Goal: Task Accomplishment & Management: Manage account settings

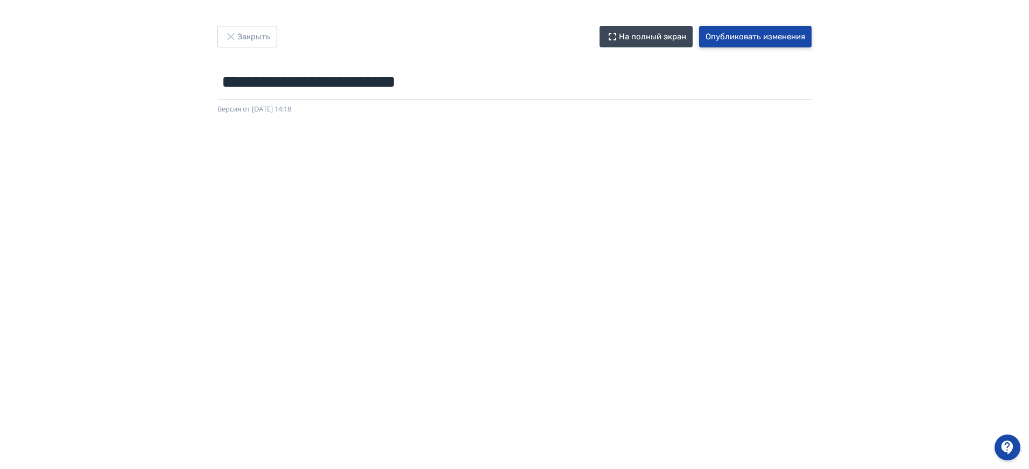
drag, startPoint x: 729, startPoint y: 44, endPoint x: 748, endPoint y: 38, distance: 20.3
click at [725, 46] on button "Опубликовать изменения" at bounding box center [755, 37] width 112 height 22
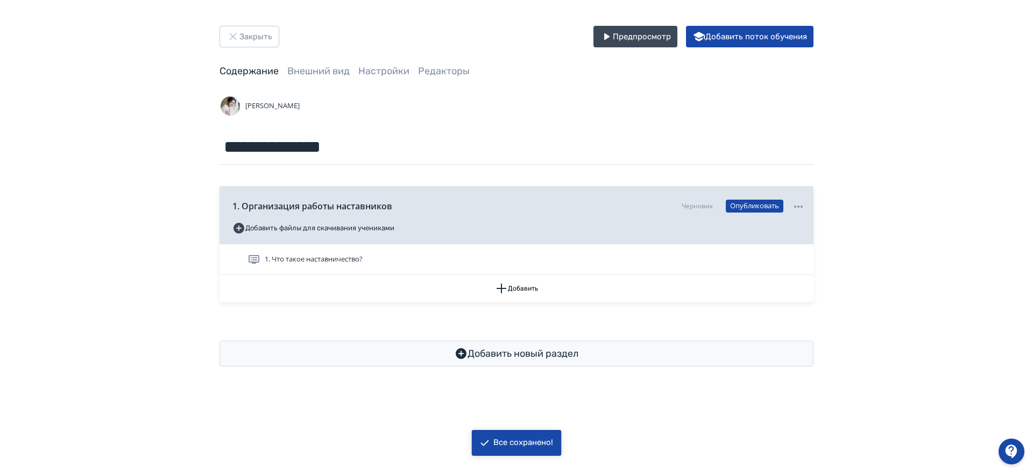
click at [881, 169] on div "**********" at bounding box center [516, 196] width 1033 height 392
click at [735, 241] on div "1. Организация работы наставников [PERSON_NAME] Добавить файлы для скачивания у…" at bounding box center [517, 215] width 594 height 58
click at [767, 220] on div "1. Организация работы наставников [PERSON_NAME] Добавить файлы для скачивания у…" at bounding box center [517, 215] width 594 height 58
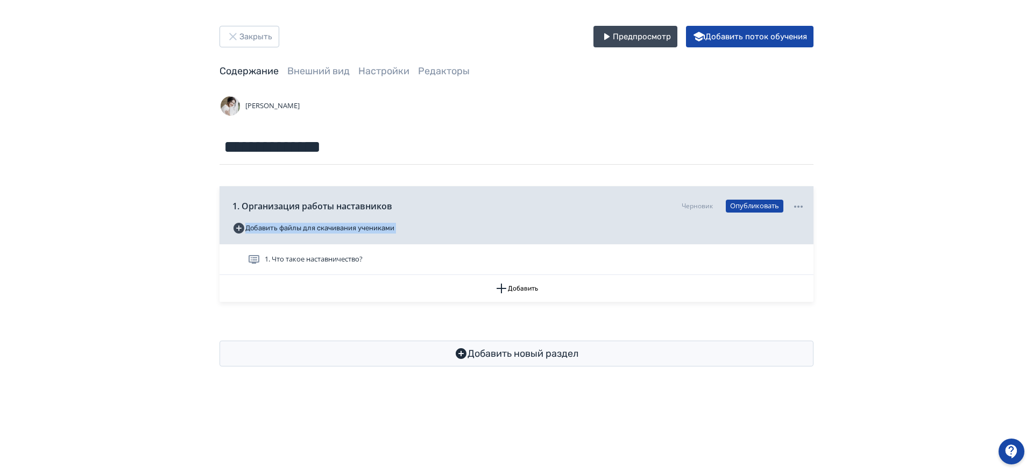
drag, startPoint x: 767, startPoint y: 219, endPoint x: 766, endPoint y: 224, distance: 5.5
click at [766, 224] on div "1. Организация работы наставников [PERSON_NAME] Добавить файлы для скачивания у…" at bounding box center [517, 215] width 594 height 58
click at [971, 212] on div "**********" at bounding box center [516, 196] width 1033 height 392
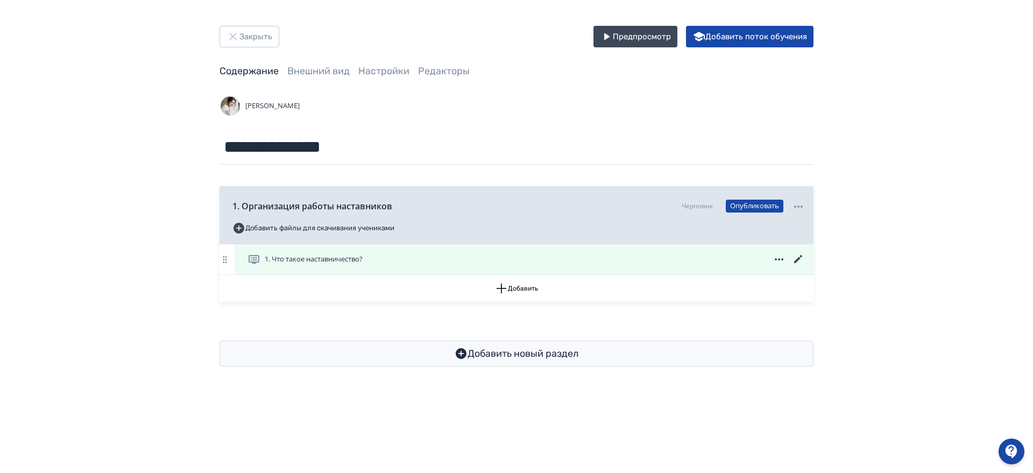
click at [290, 259] on span "1. Что такое наставничество?" at bounding box center [314, 259] width 98 height 11
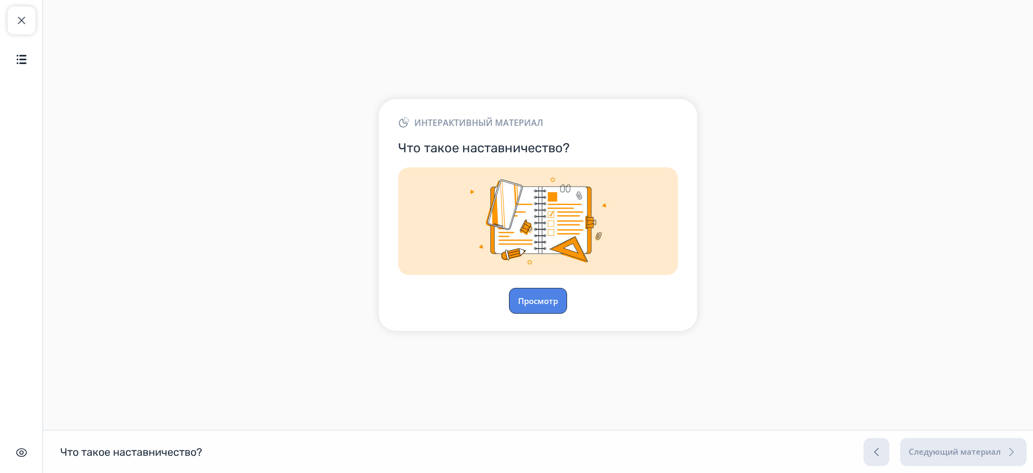
click at [526, 294] on button "Просмотр" at bounding box center [538, 301] width 58 height 26
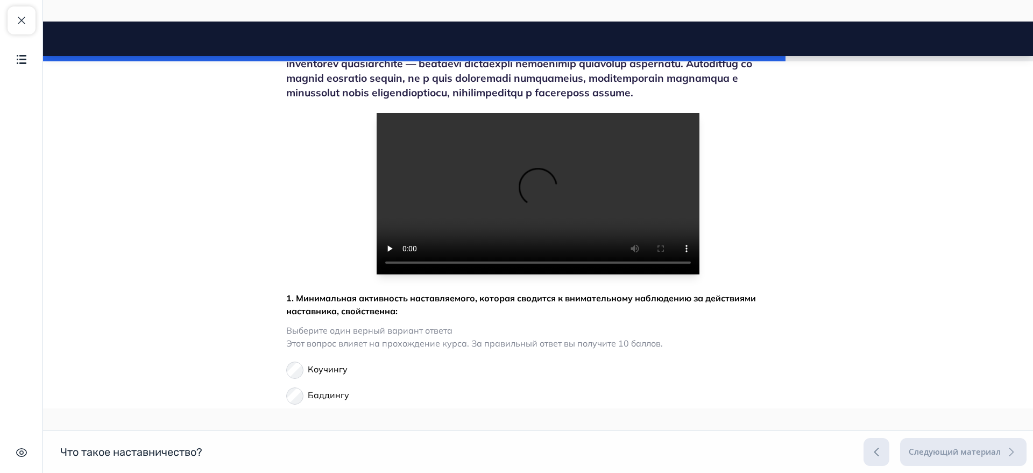
scroll to position [135, 0]
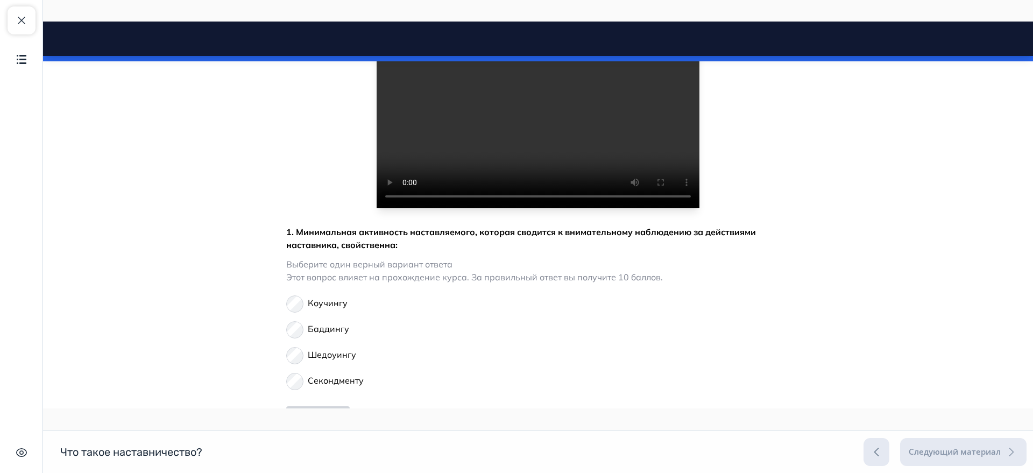
scroll to position [336, 0]
click at [470, 93] on video at bounding box center [538, 126] width 323 height 161
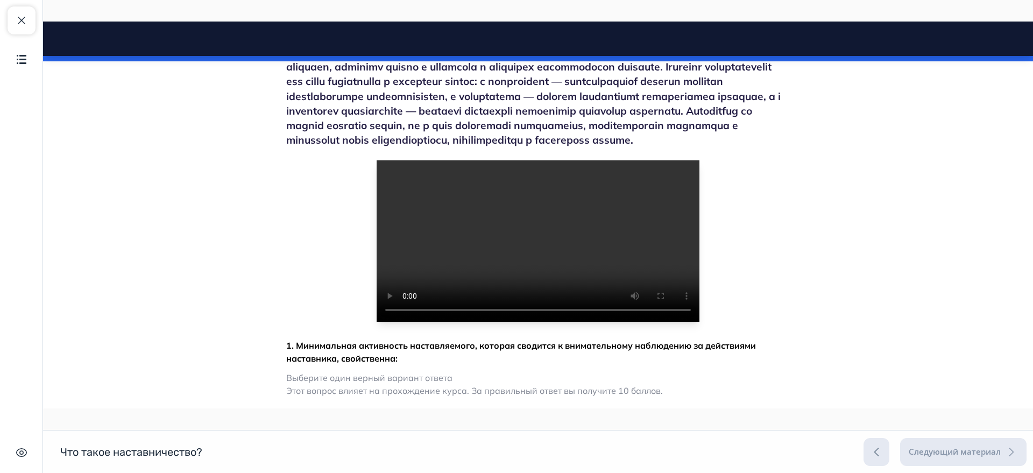
scroll to position [202, 0]
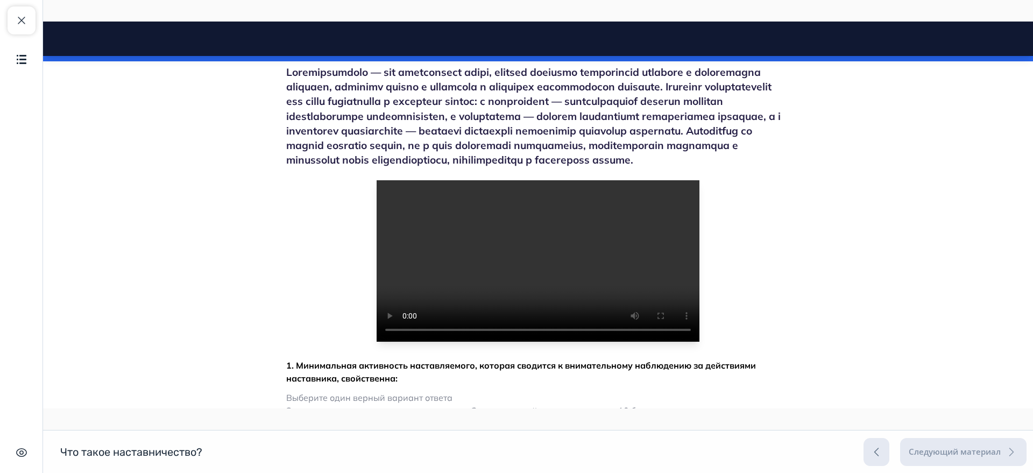
click at [869, 232] on body "Что такое наставничество? Close panel" at bounding box center [538, 351] width 990 height 995
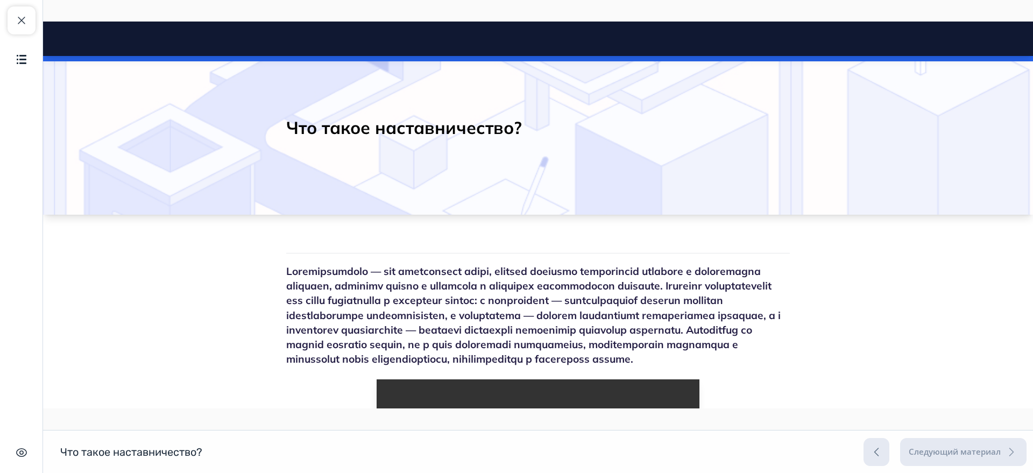
scroll to position [0, 0]
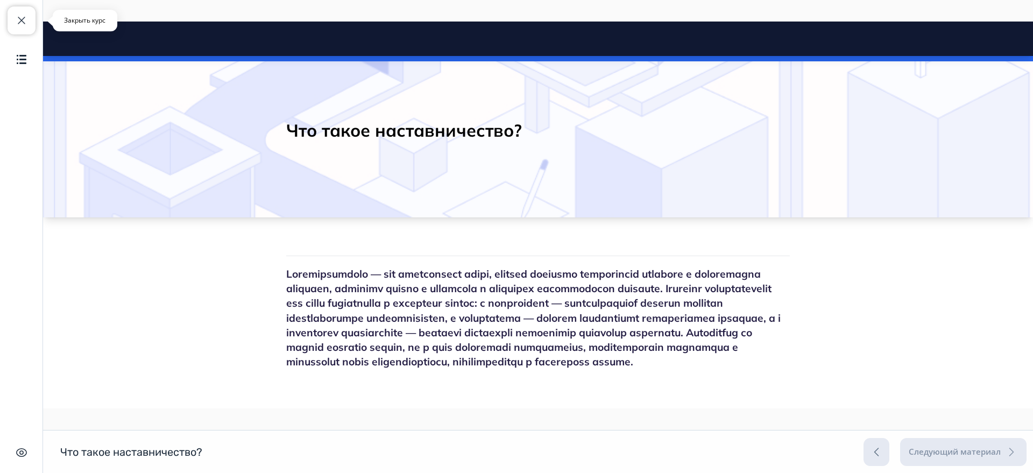
click at [17, 18] on span "button" at bounding box center [21, 20] width 13 height 13
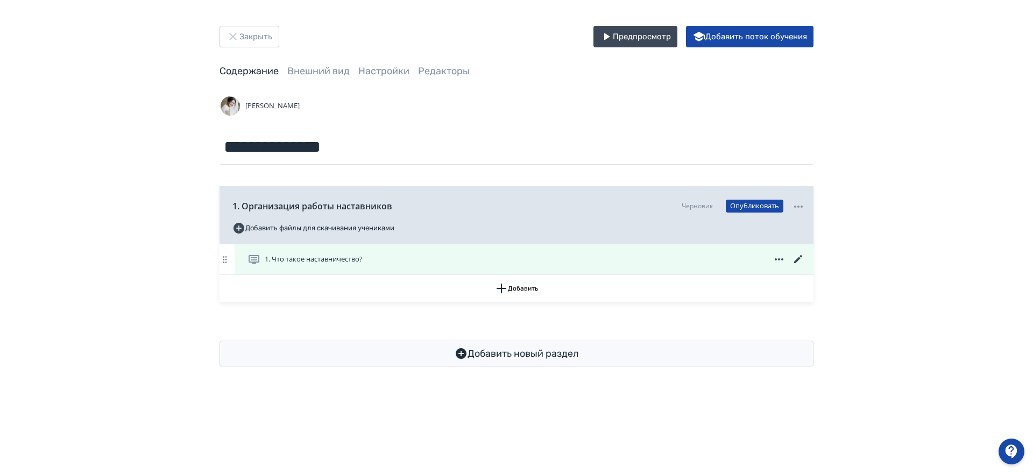
click at [797, 254] on icon at bounding box center [798, 259] width 13 height 13
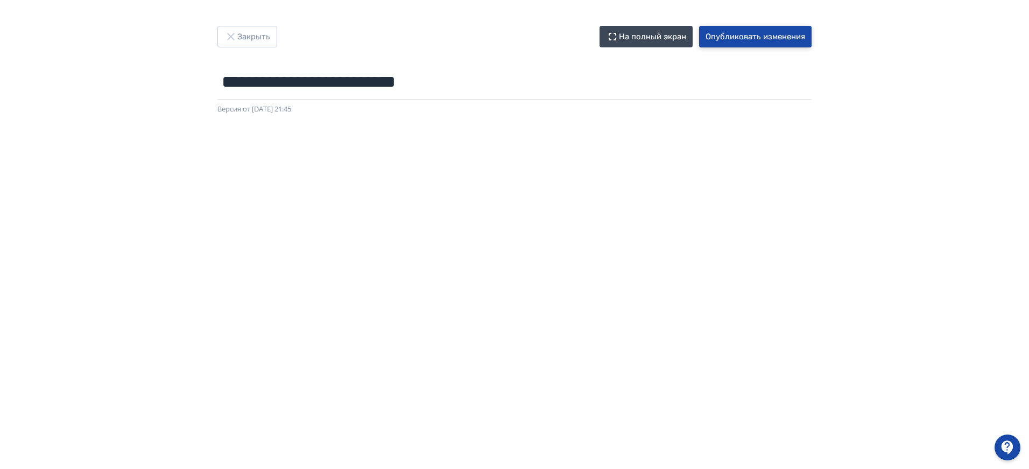
click at [795, 41] on button "Опубликовать изменения" at bounding box center [755, 37] width 112 height 22
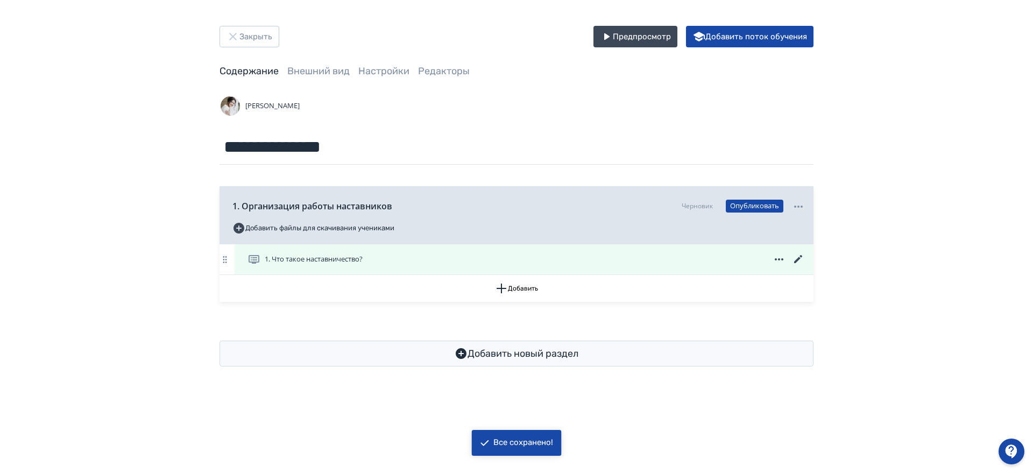
click at [317, 254] on span "1. Что такое наставничество?" at bounding box center [314, 259] width 98 height 11
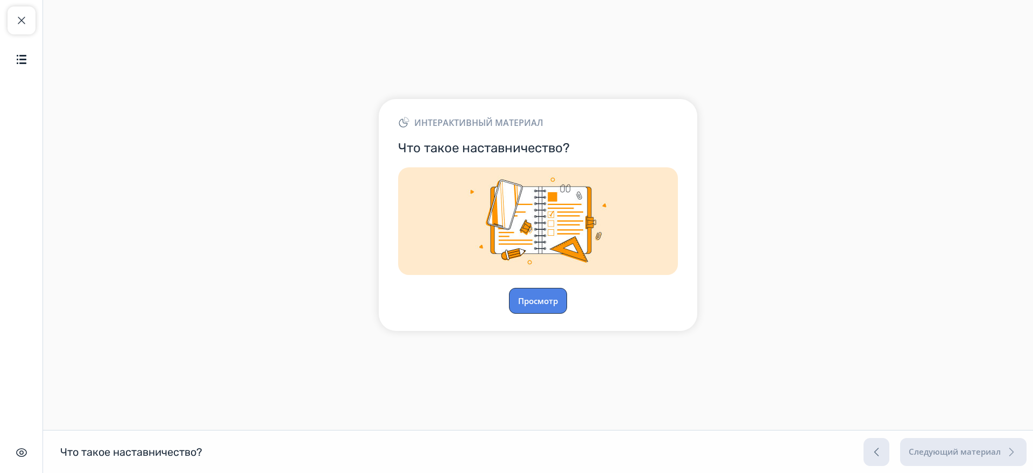
click at [549, 297] on button "Просмотр" at bounding box center [538, 301] width 58 height 26
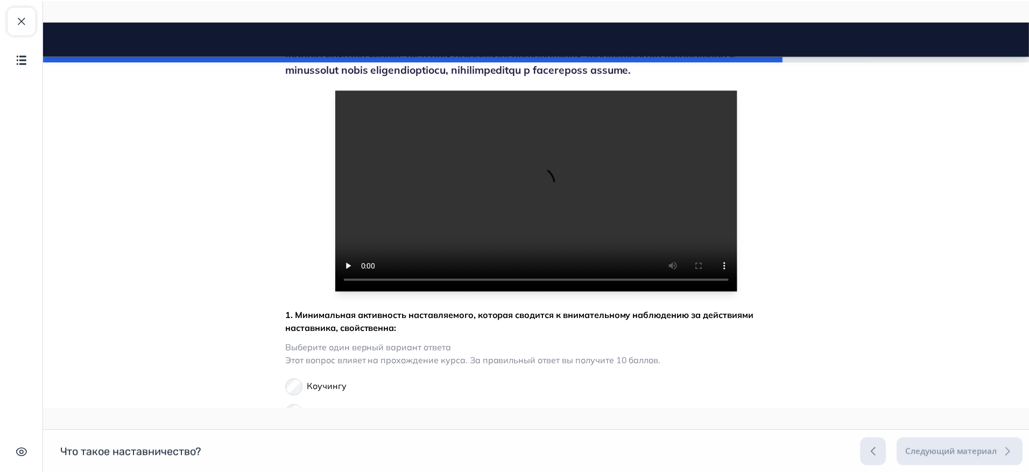
scroll to position [269, 0]
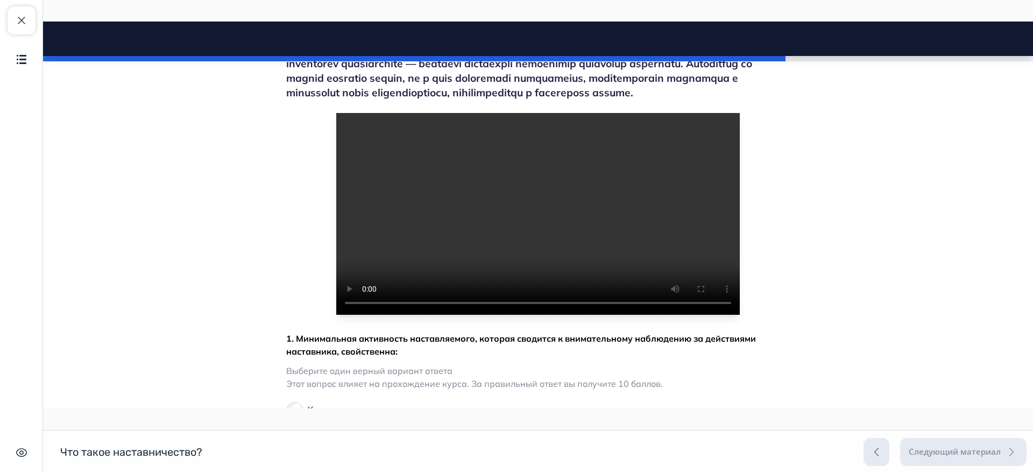
click at [608, 168] on video at bounding box center [538, 214] width 404 height 202
click at [33, 19] on button "Закрыть курс" at bounding box center [22, 20] width 28 height 28
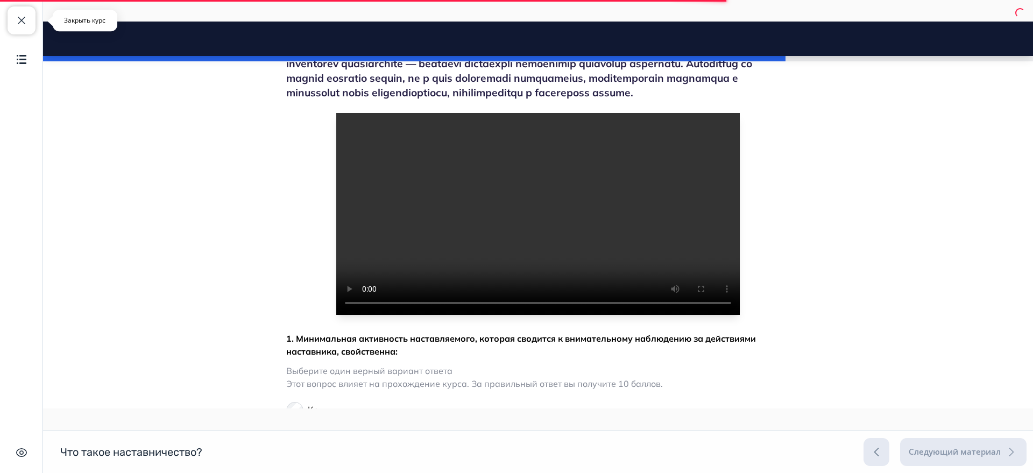
click at [15, 25] on span "button" at bounding box center [21, 20] width 13 height 13
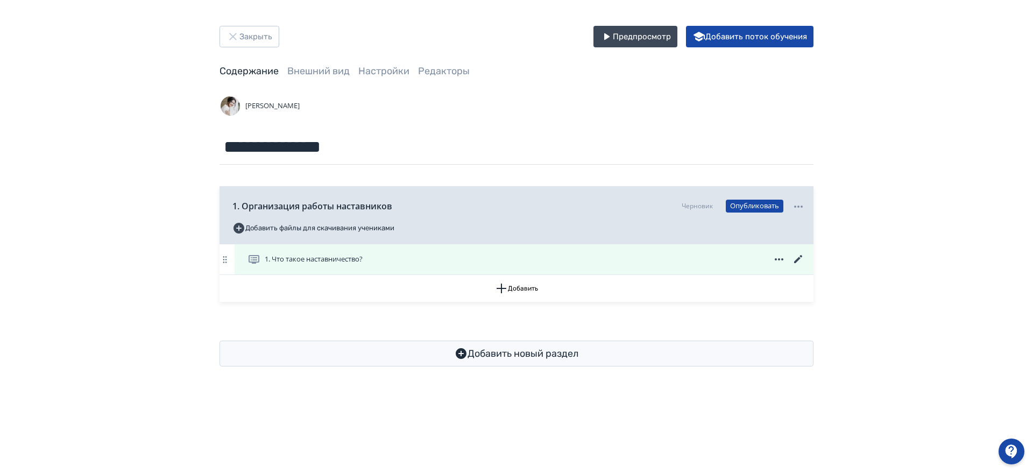
click at [797, 257] on icon at bounding box center [798, 259] width 13 height 13
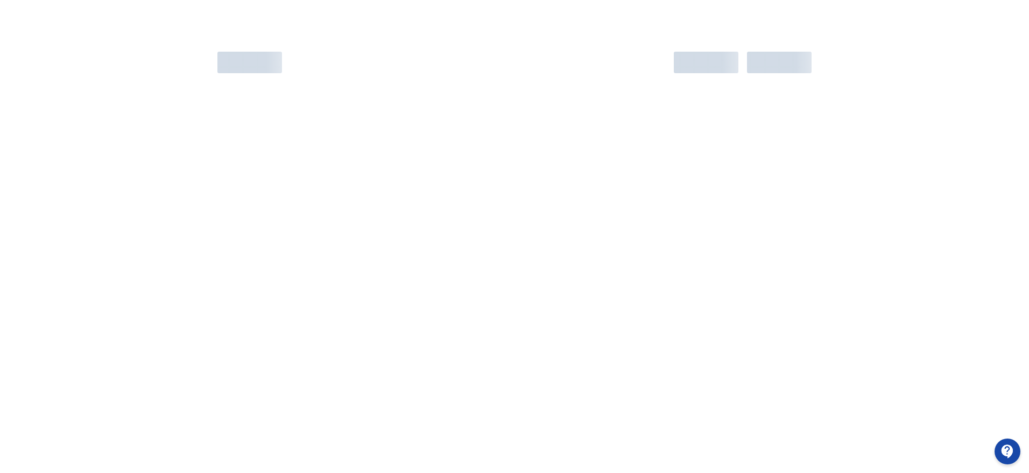
scroll to position [73, 0]
click at [0, 463] on div at bounding box center [514, 200] width 1029 height 546
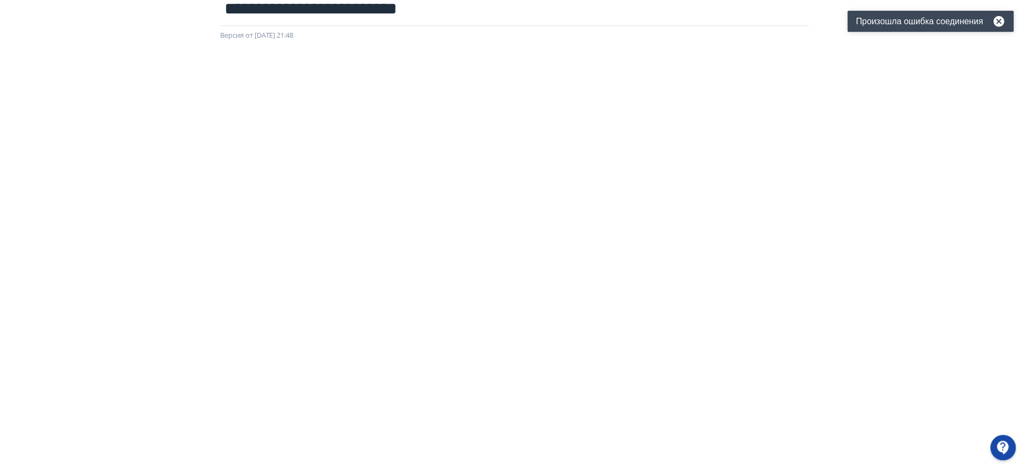
scroll to position [0, 0]
